Goal: Browse casually: Explore the website without a specific task or goal

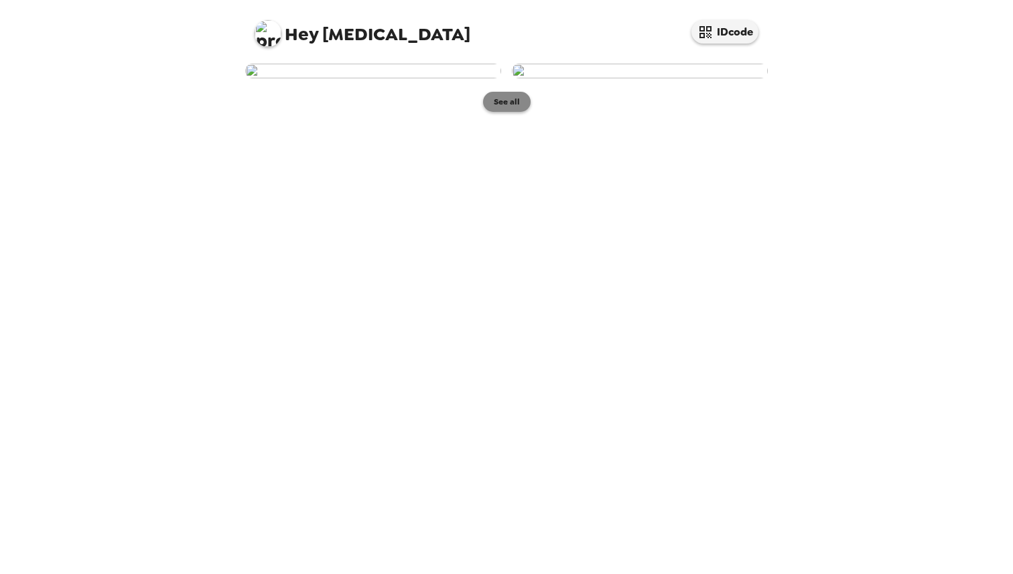
click at [505, 112] on button "See all" at bounding box center [507, 102] width 48 height 20
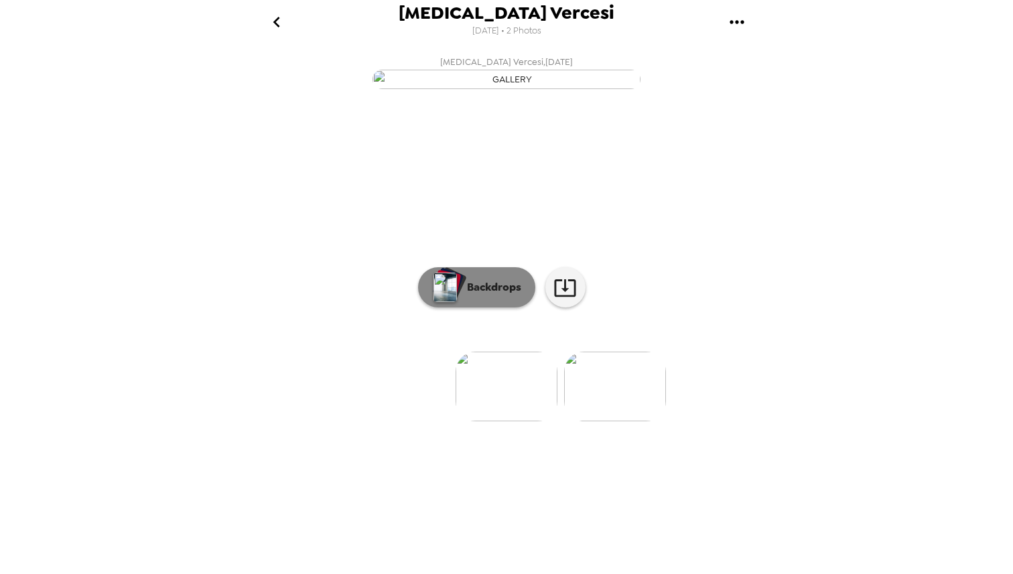
click at [502, 296] on p "Backdrops" at bounding box center [490, 288] width 61 height 16
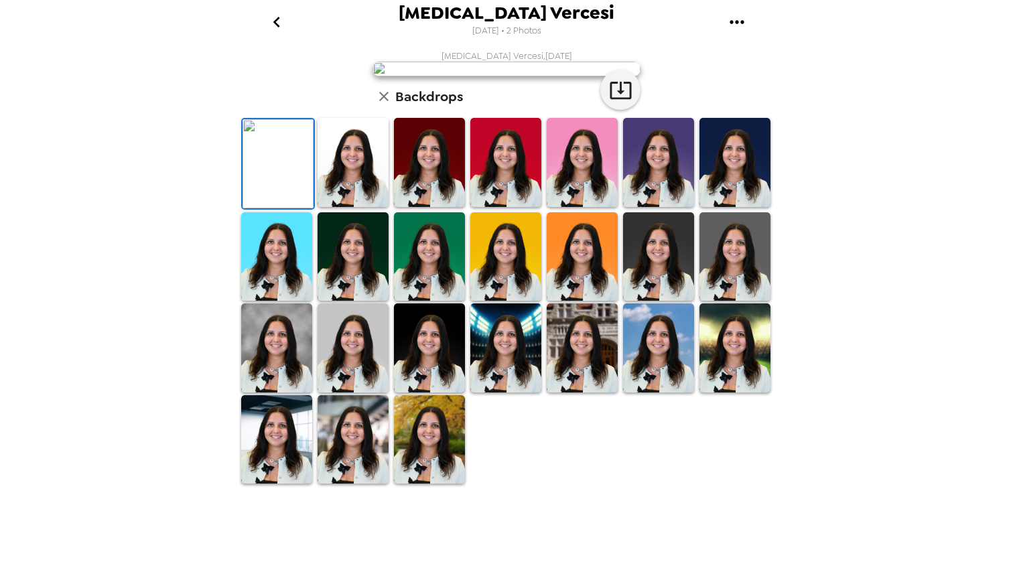
scroll to position [36, 0]
click at [360, 207] on img at bounding box center [353, 162] width 71 height 89
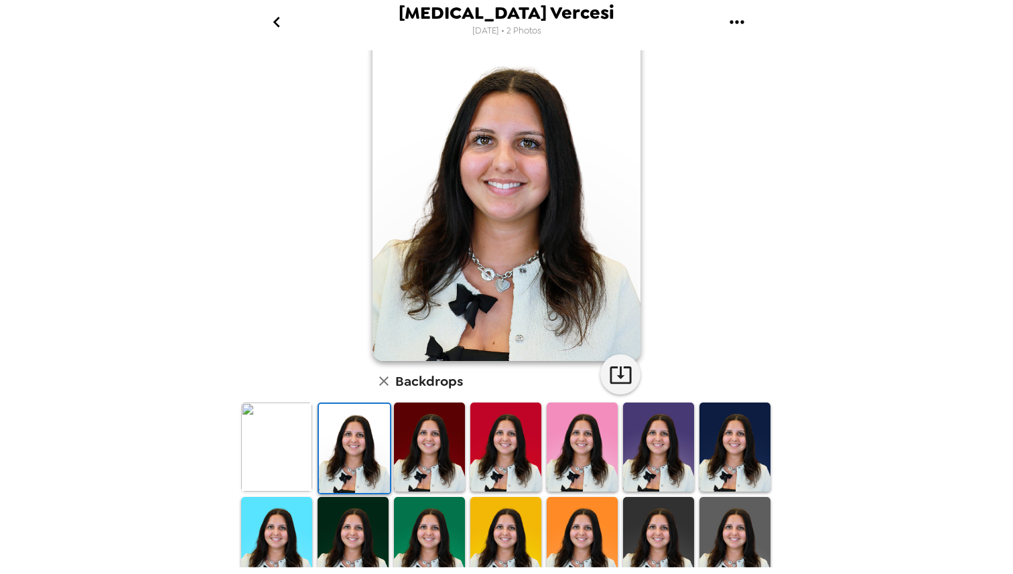
scroll to position [64, 0]
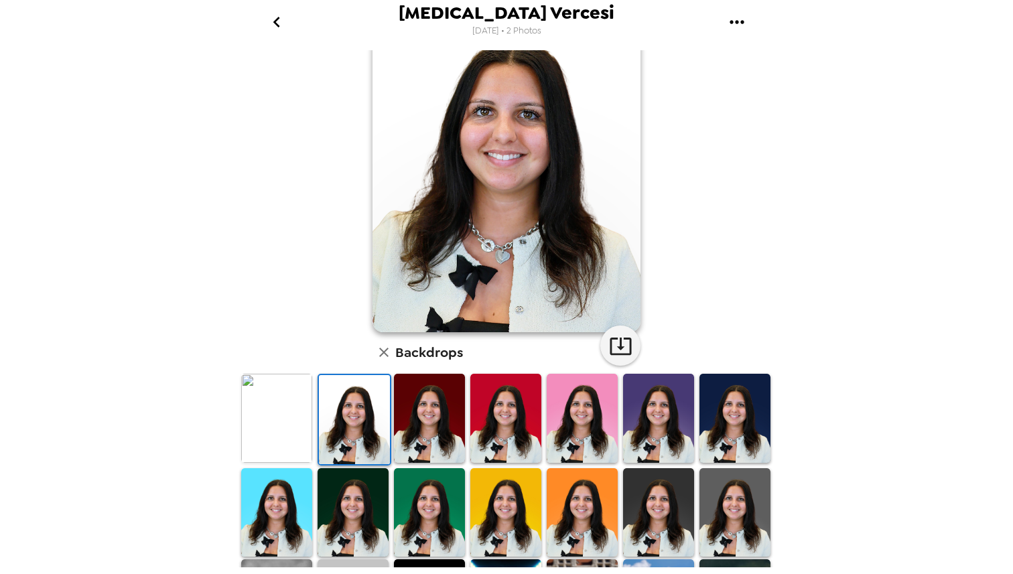
click at [747, 405] on img at bounding box center [735, 418] width 71 height 89
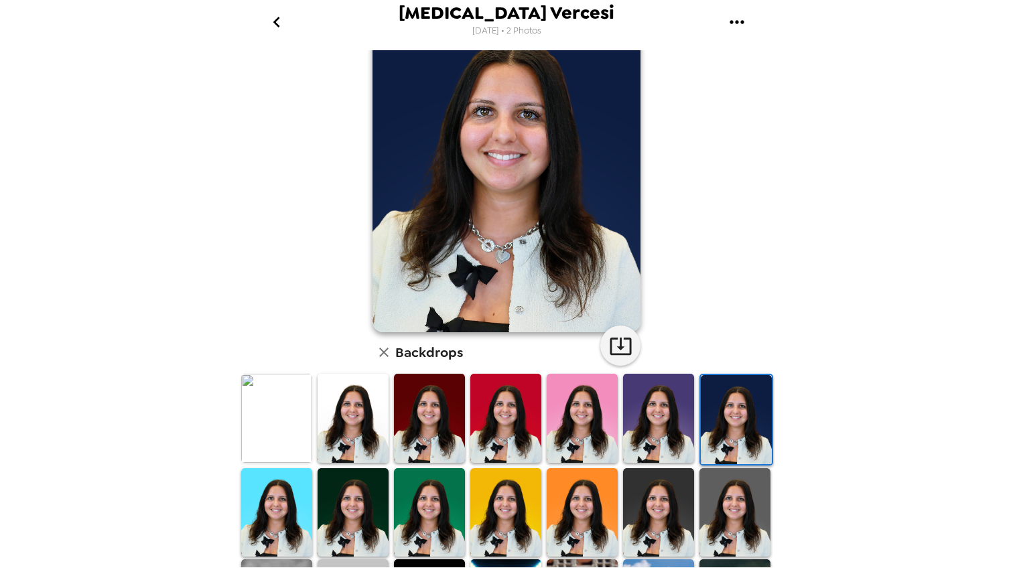
click at [729, 470] on img at bounding box center [735, 513] width 71 height 89
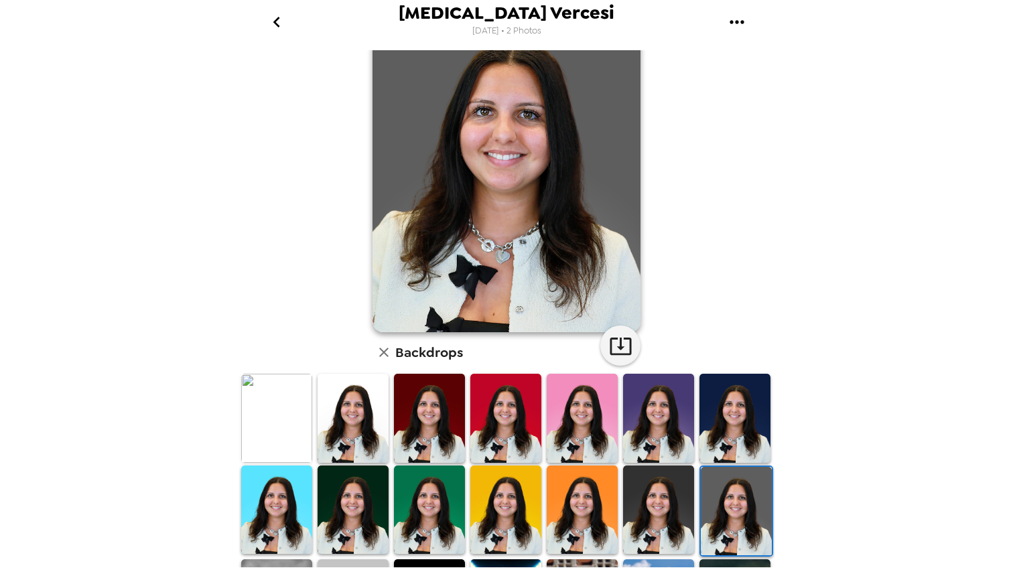
click at [346, 505] on img at bounding box center [353, 510] width 71 height 89
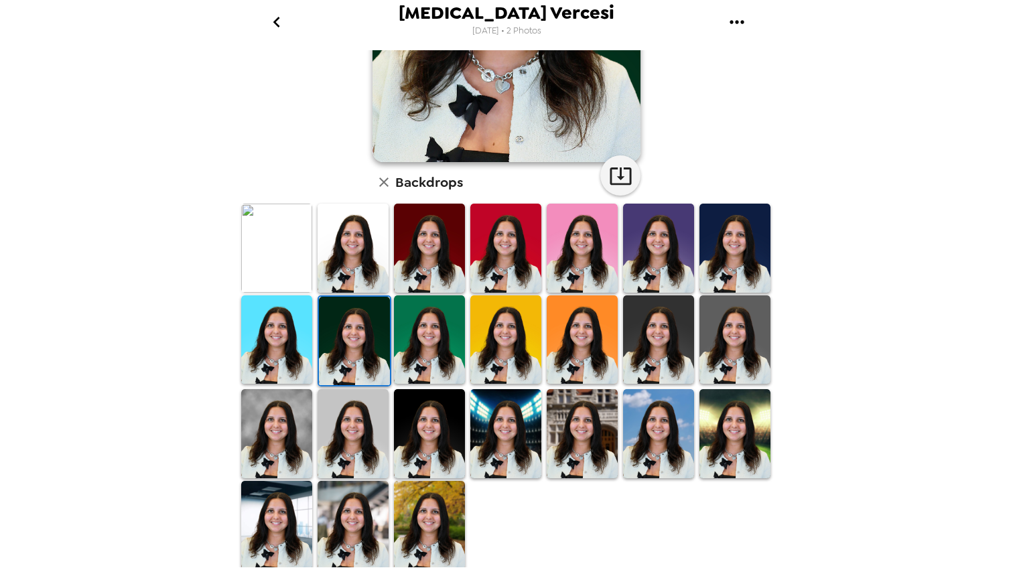
click at [438, 454] on img at bounding box center [429, 433] width 71 height 89
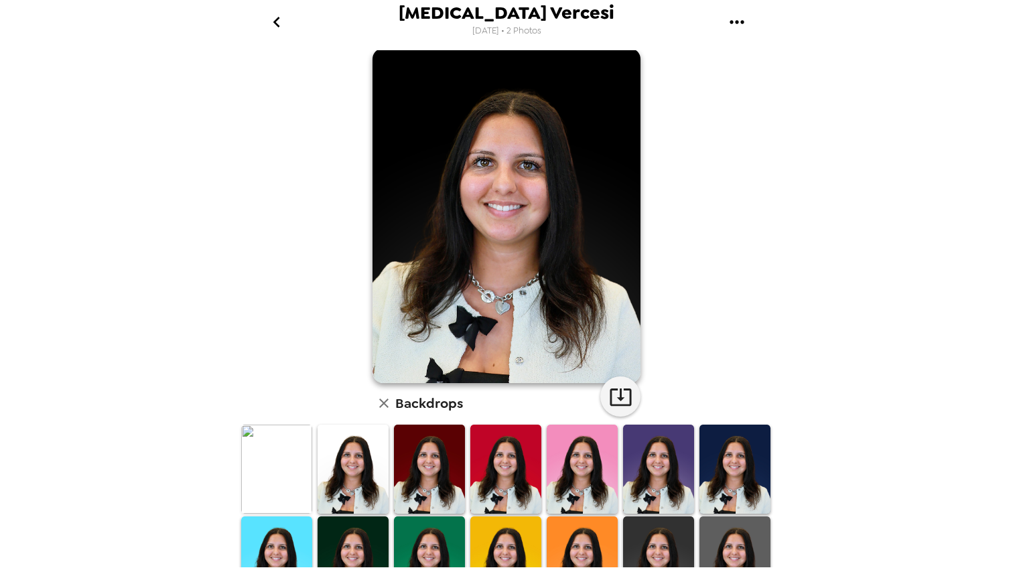
scroll to position [0, 0]
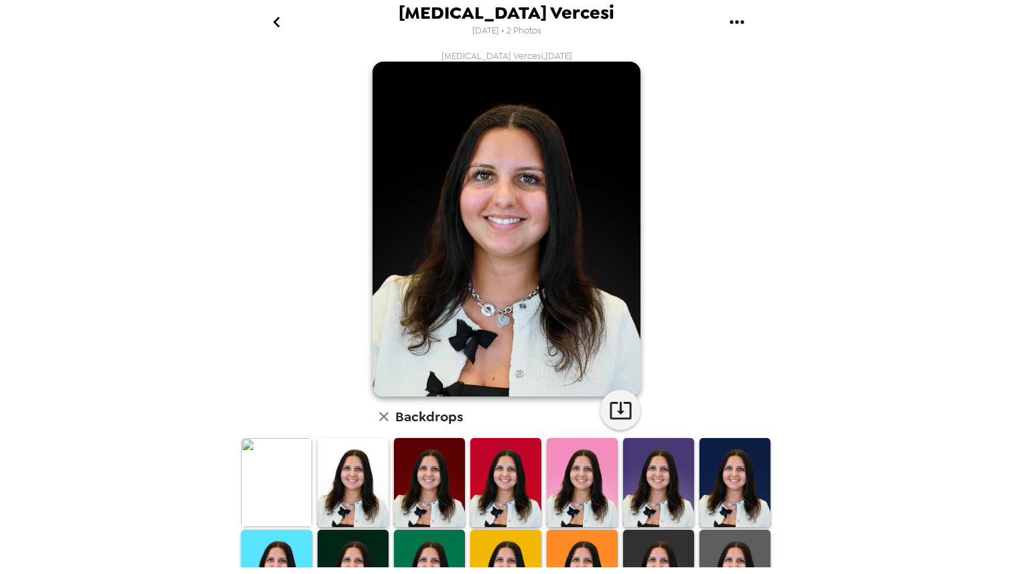
click at [359, 489] on img at bounding box center [353, 482] width 71 height 89
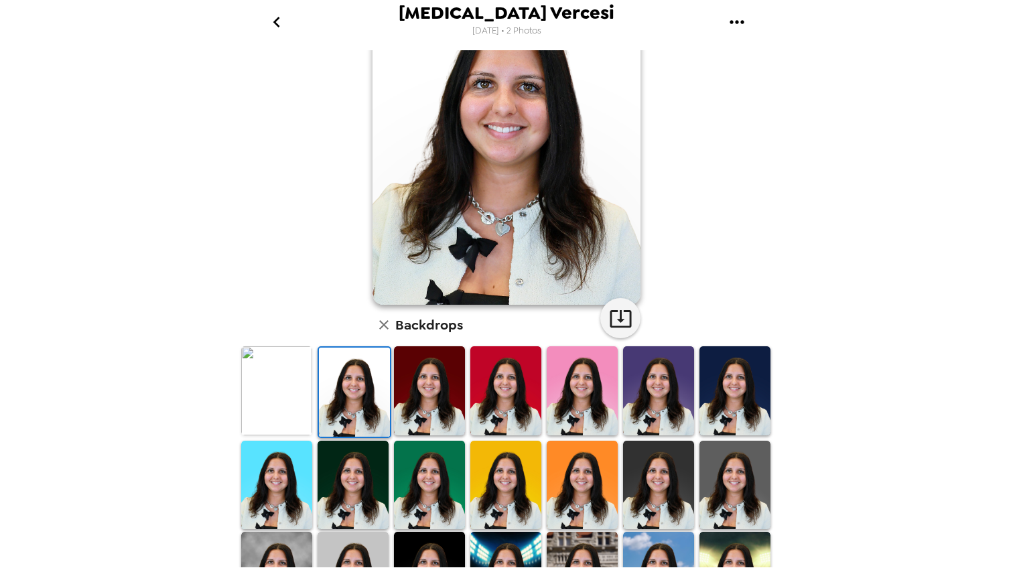
scroll to position [116, 0]
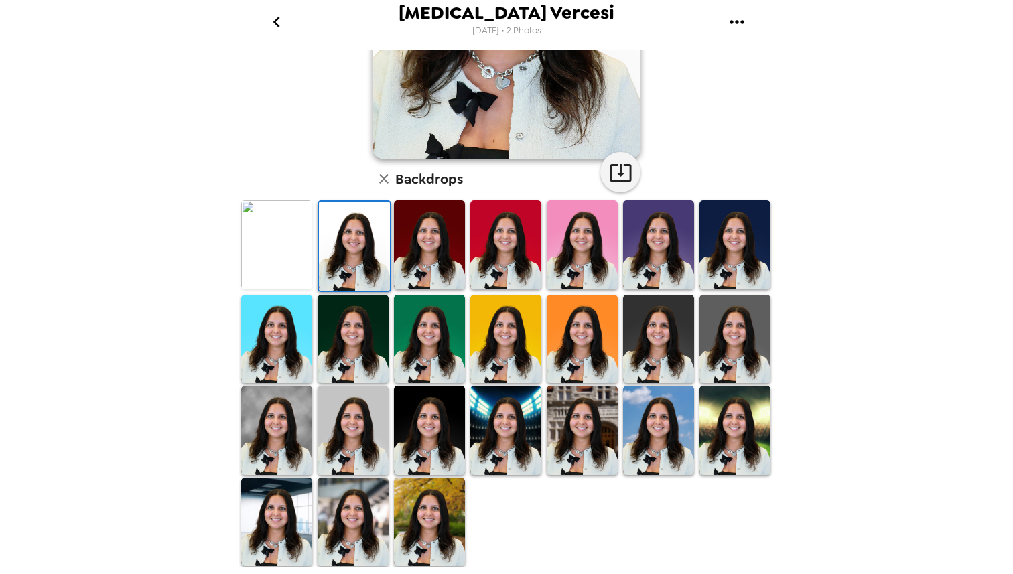
click at [409, 425] on img at bounding box center [429, 430] width 71 height 89
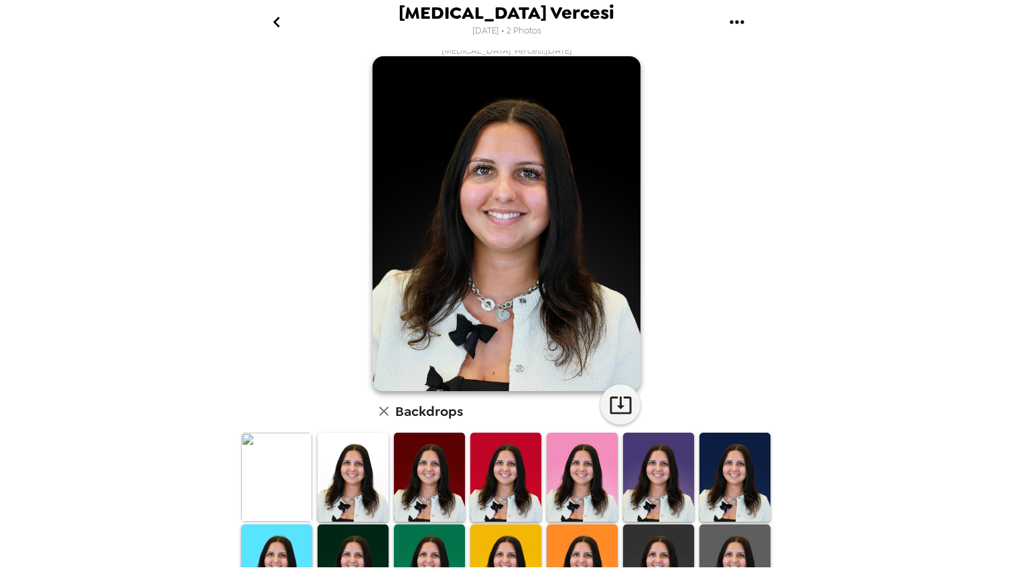
scroll to position [0, 0]
